Goal: Understand process/instructions: Learn about a topic

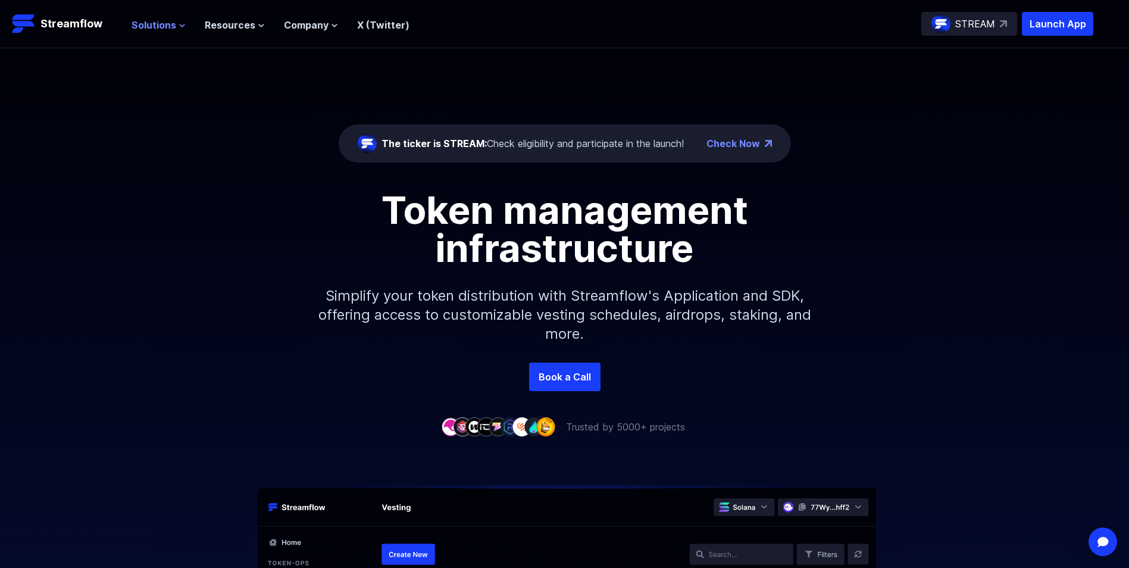
click at [158, 21] on span "Solutions" at bounding box center [154, 25] width 45 height 14
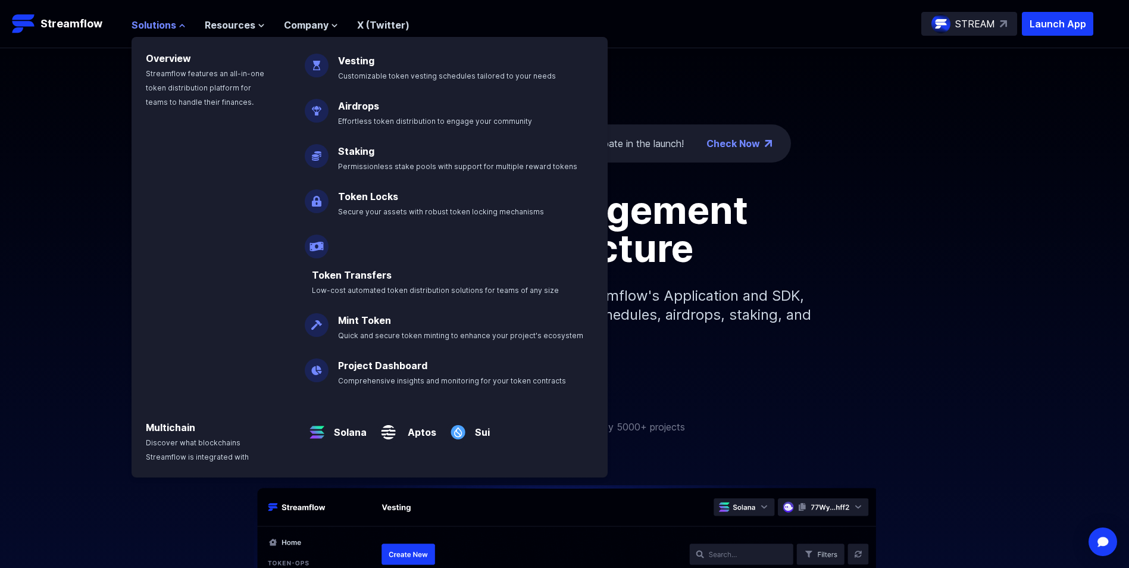
click at [158, 21] on span "Solutions" at bounding box center [154, 25] width 45 height 14
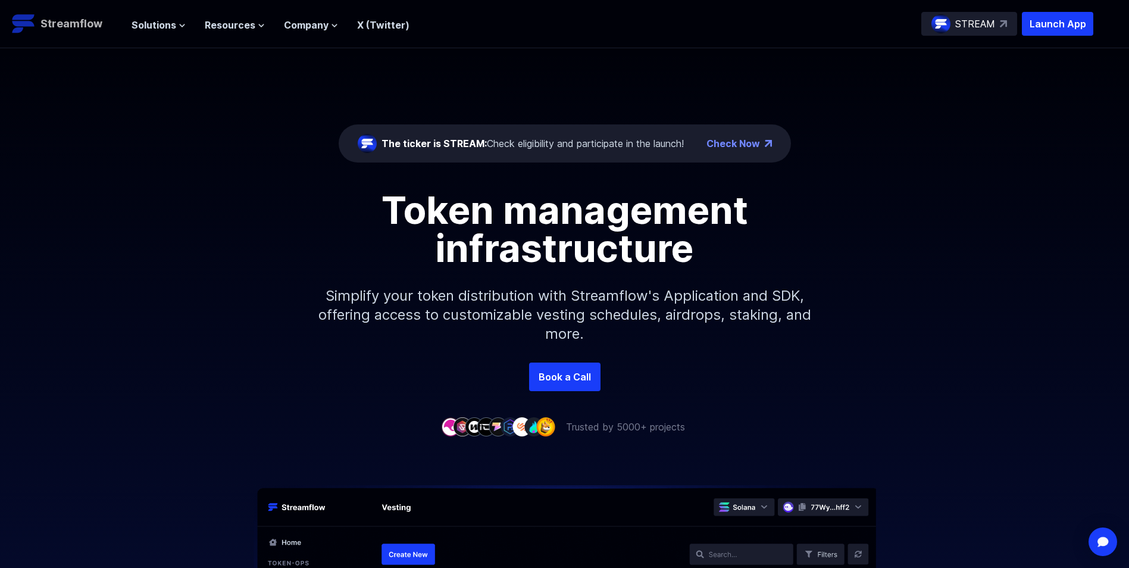
click at [44, 18] on p "Streamflow" at bounding box center [71, 23] width 62 height 17
click at [1062, 26] on p "Launch App" at bounding box center [1057, 24] width 71 height 24
click at [972, 26] on p "STREAM" at bounding box center [975, 24] width 40 height 14
click at [742, 138] on link "Check Now" at bounding box center [733, 143] width 54 height 14
click at [155, 27] on span "Solutions" at bounding box center [154, 25] width 45 height 14
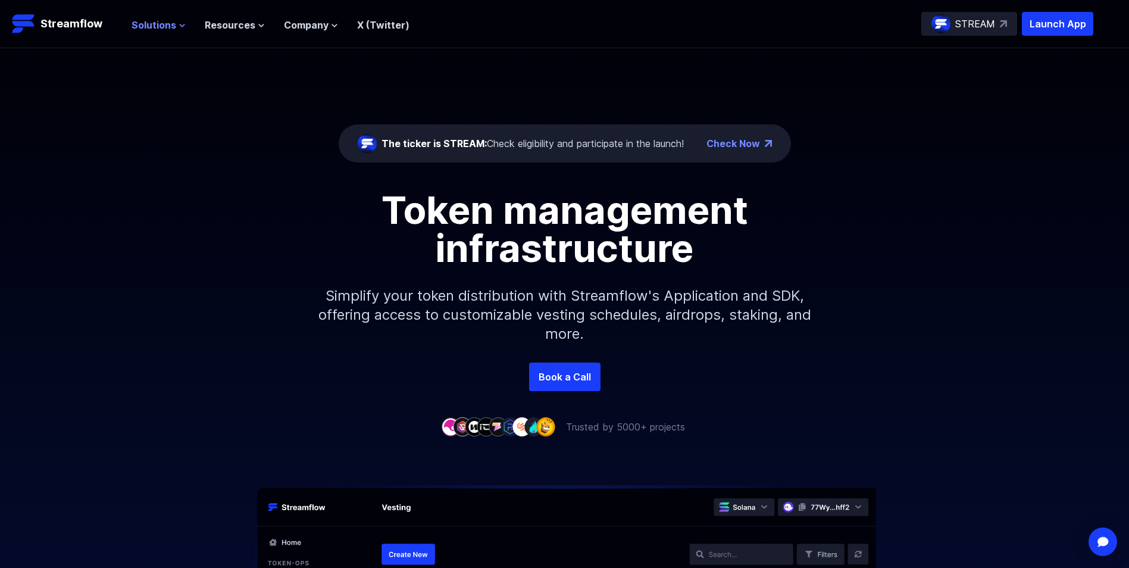
click at [155, 27] on span "Solutions" at bounding box center [154, 25] width 45 height 14
click at [156, 27] on span "Solutions" at bounding box center [154, 25] width 45 height 14
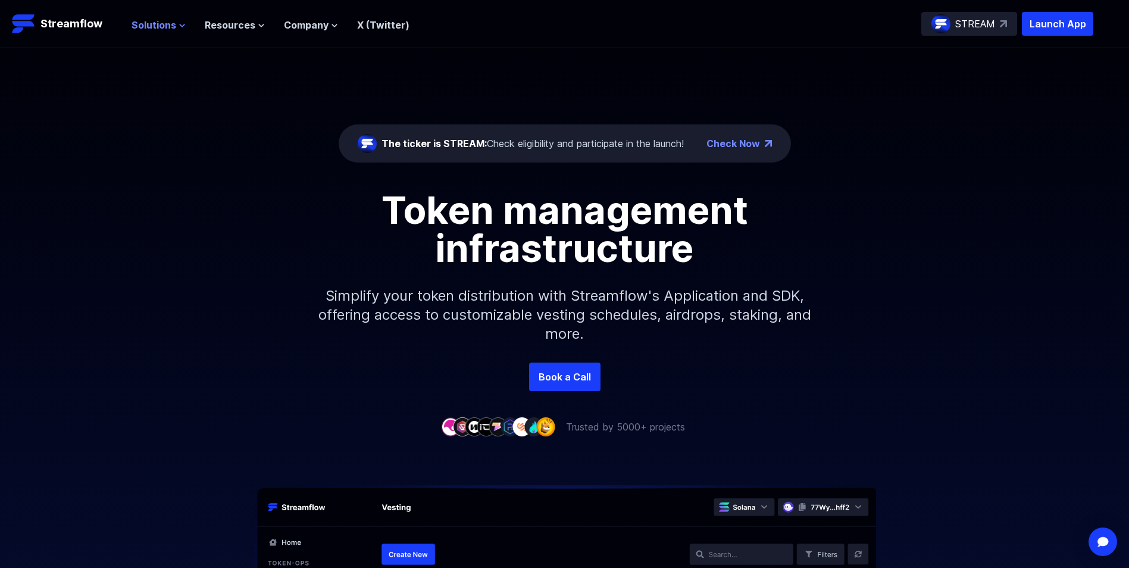
click at [157, 23] on span "Solutions" at bounding box center [154, 25] width 45 height 14
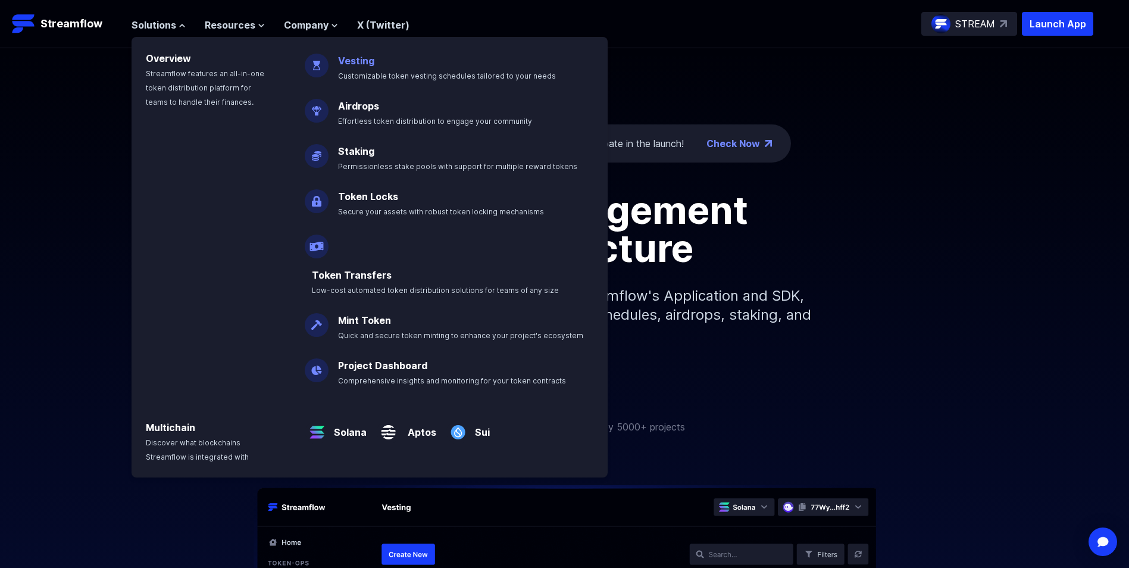
click at [356, 57] on link "Vesting" at bounding box center [356, 61] width 36 height 12
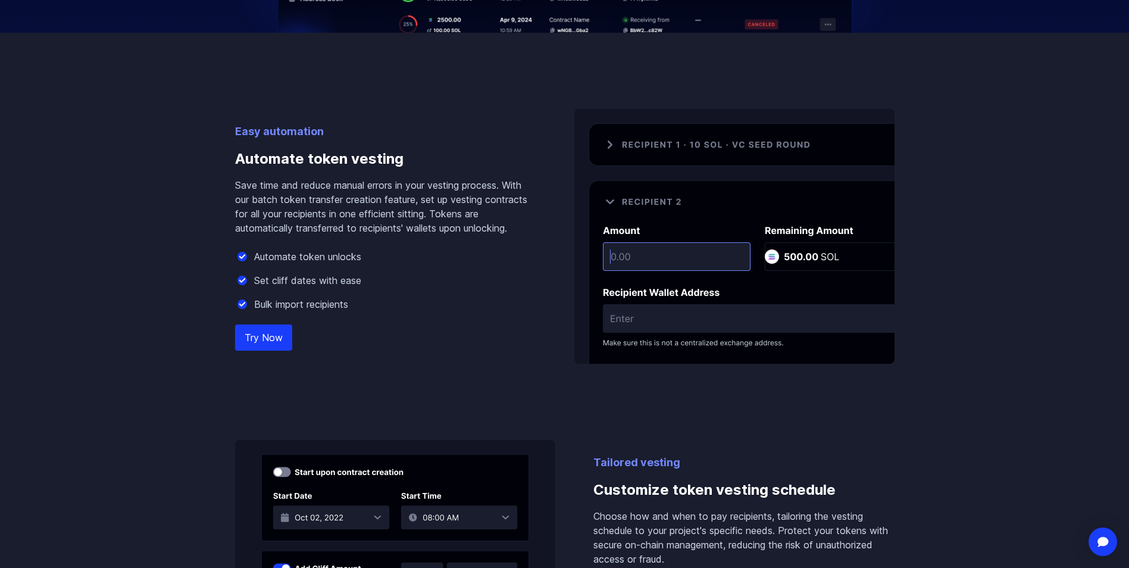
scroll to position [774, 0]
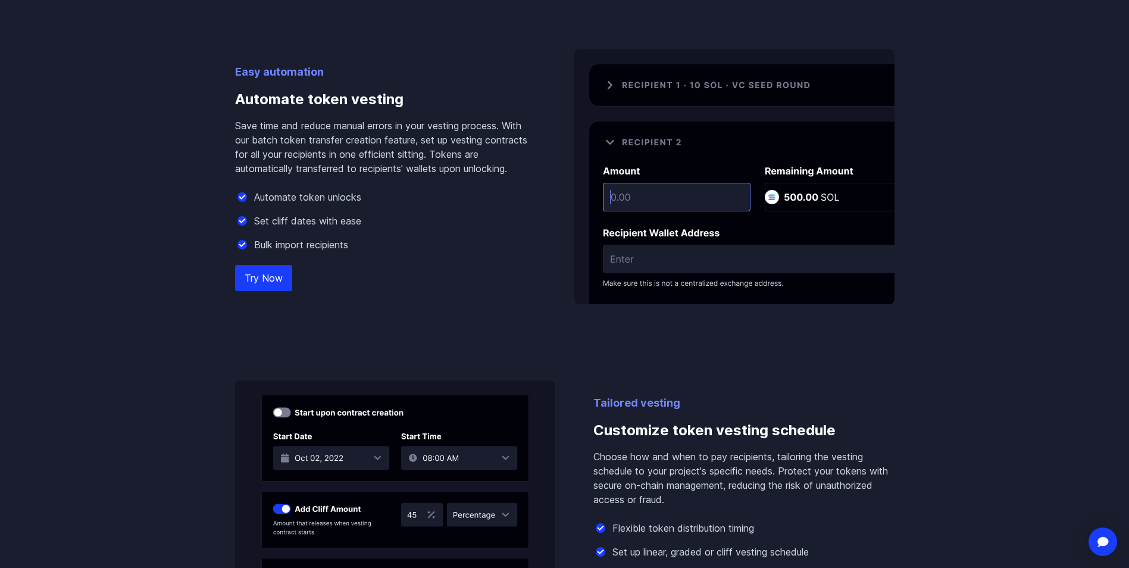
click at [262, 270] on link "Try Now" at bounding box center [263, 278] width 57 height 26
